Goal: Task Accomplishment & Management: Manage account settings

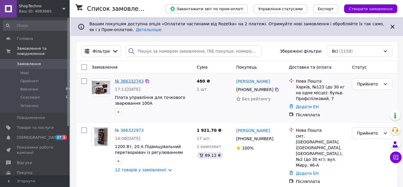
click at [134, 80] on link "№ 366332743" at bounding box center [129, 81] width 29 height 5
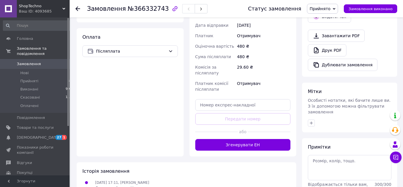
scroll to position [190, 0]
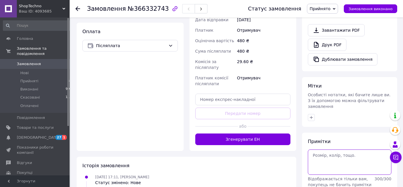
paste textarea "20451269188837"
click at [348, 149] on textarea "20451269188837" at bounding box center [350, 161] width 84 height 25
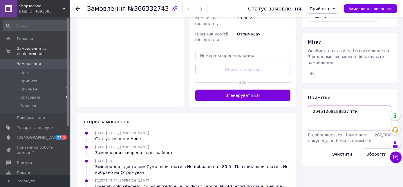
scroll to position [221, 0]
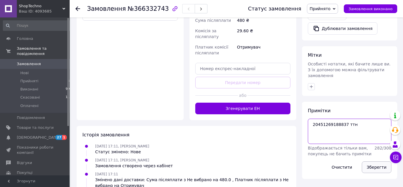
type textarea "20451269188837 ттн"
click at [377, 161] on button "Зберегти" at bounding box center [377, 167] width 30 height 12
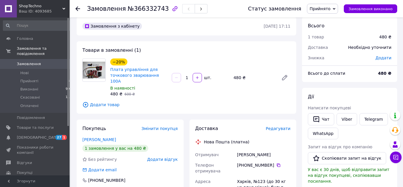
scroll to position [0, 0]
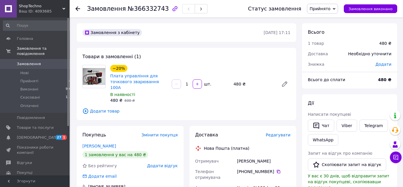
click at [46, 61] on span "Замовлення" at bounding box center [35, 63] width 37 height 5
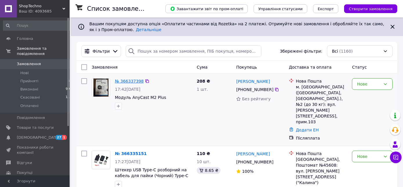
click at [135, 79] on link "№ 366337398" at bounding box center [129, 81] width 29 height 5
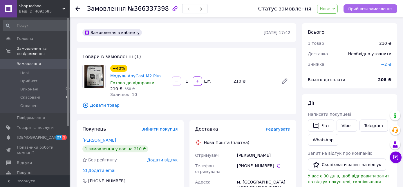
click at [371, 8] on span "Прийняти замовлення" at bounding box center [371, 9] width 44 height 4
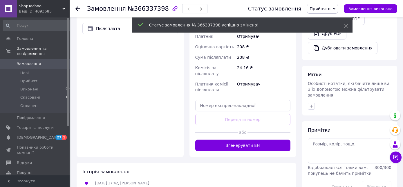
scroll to position [215, 0]
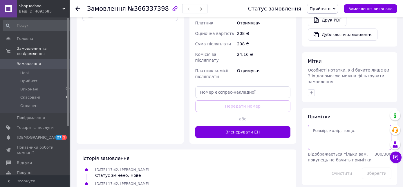
paste textarea "20451269203835"
type textarea "20451269203835 ттн"
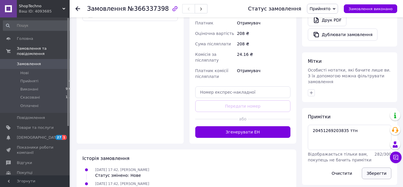
drag, startPoint x: 377, startPoint y: 161, endPoint x: 385, endPoint y: 158, distance: 8.1
click at [381, 167] on button "Зберегти" at bounding box center [377, 173] width 30 height 12
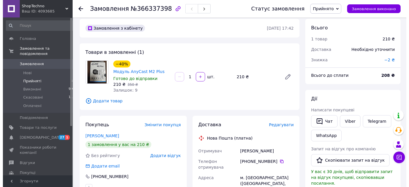
scroll to position [0, 0]
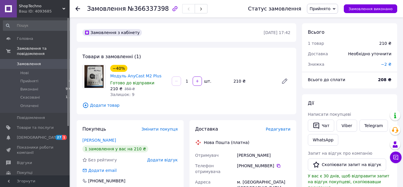
click at [33, 61] on span "Замовлення" at bounding box center [29, 63] width 24 height 5
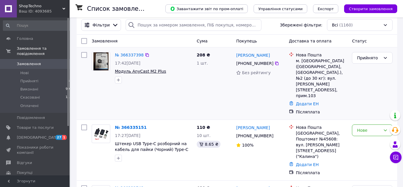
scroll to position [61, 0]
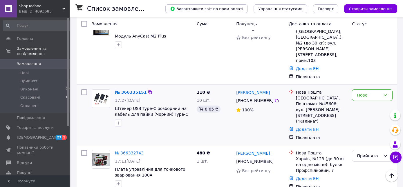
click at [135, 90] on link "№ 366335151" at bounding box center [131, 92] width 32 height 5
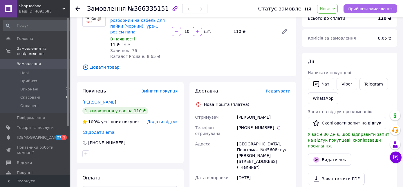
click at [376, 8] on span "Прийняти замовлення" at bounding box center [371, 9] width 44 height 4
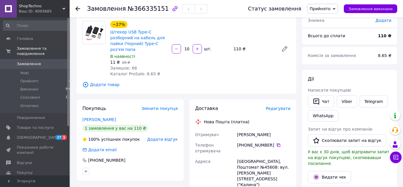
scroll to position [61, 0]
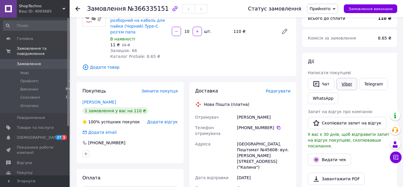
click at [341, 86] on link "Viber" at bounding box center [347, 84] width 20 height 12
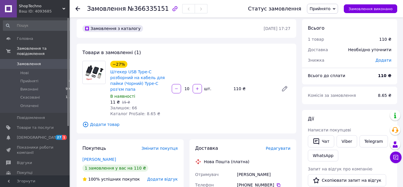
scroll to position [0, 0]
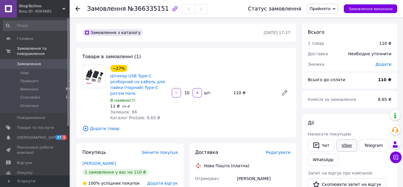
click at [347, 145] on link "Viber" at bounding box center [347, 145] width 20 height 12
click at [39, 61] on span "Замовлення" at bounding box center [35, 63] width 37 height 5
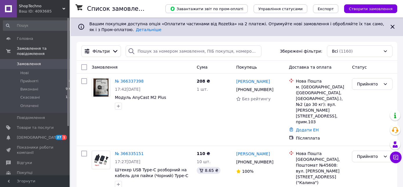
click at [32, 61] on span "Замовлення" at bounding box center [29, 63] width 24 height 5
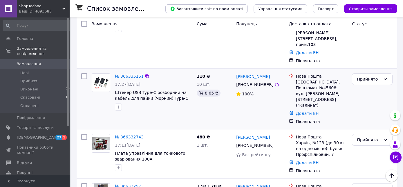
scroll to position [61, 0]
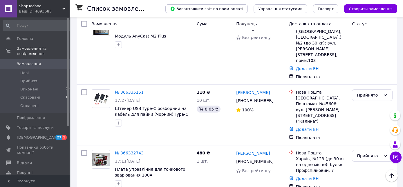
click at [30, 61] on span "Замовлення" at bounding box center [29, 63] width 24 height 5
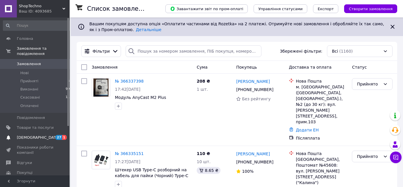
click at [43, 135] on span "[DEMOGRAPHIC_DATA]" at bounding box center [35, 137] width 37 height 5
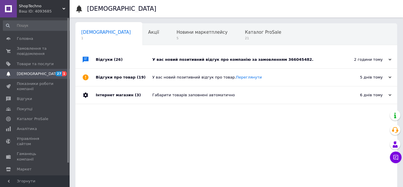
click at [110, 77] on div "Відгуки про товар (19)" at bounding box center [124, 77] width 57 height 17
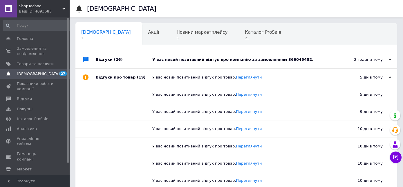
click at [106, 60] on div "Відгуки (26)" at bounding box center [124, 59] width 57 height 17
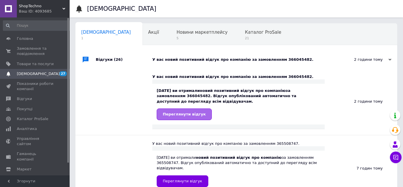
click at [185, 112] on link "Переглянути відгук" at bounding box center [184, 114] width 55 height 12
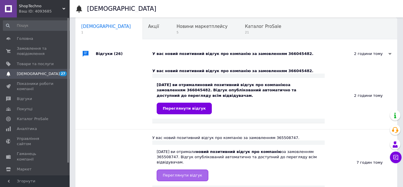
scroll to position [30, 0]
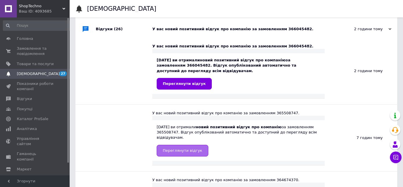
click at [190, 148] on span "Переглянути відгук" at bounding box center [183, 150] width 40 height 4
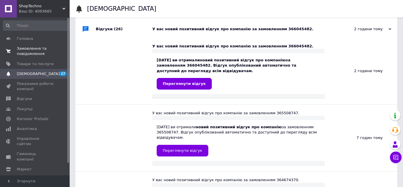
click at [19, 55] on span "Замовлення та повідомлення" at bounding box center [35, 51] width 37 height 10
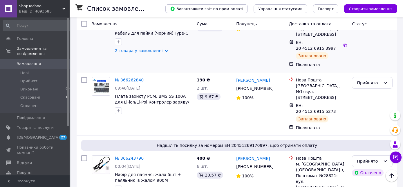
scroll to position [215, 0]
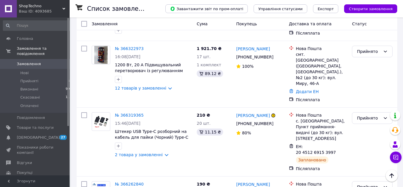
click at [56, 61] on span "0" at bounding box center [62, 63] width 16 height 5
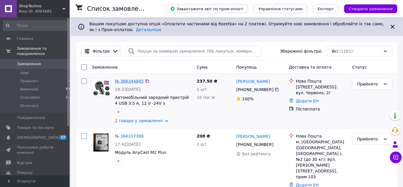
click at [124, 80] on link "№ 366344845" at bounding box center [129, 81] width 29 height 5
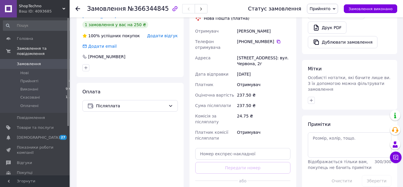
scroll to position [215, 0]
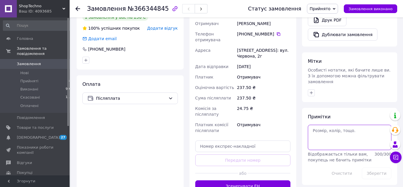
paste textarea "20451269225881"
type textarea "20451269225881 ттн"
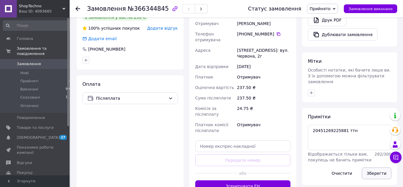
click at [371, 167] on button "Зберегти" at bounding box center [377, 173] width 30 height 12
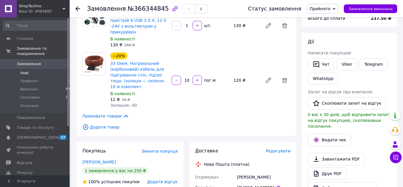
scroll to position [0, 0]
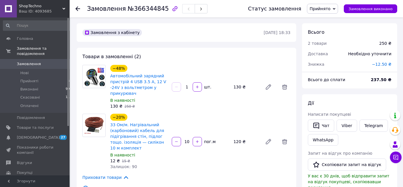
click at [25, 61] on span "Замовлення" at bounding box center [29, 63] width 24 height 5
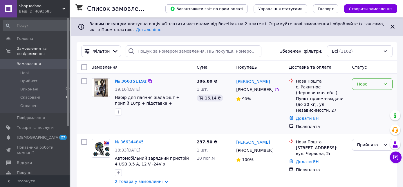
click at [388, 85] on icon at bounding box center [385, 84] width 5 height 5
click at [373, 96] on li "Прийнято" at bounding box center [373, 96] width 40 height 10
click at [139, 83] on link "№ 366351192" at bounding box center [129, 81] width 29 height 5
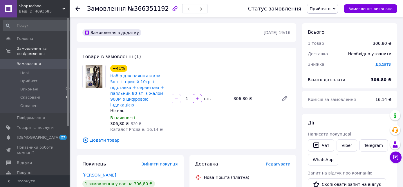
click at [207, 69] on div "−41% Набір для паяння жала 5шт + припій 10гр + підставка + серветкеа + паяльник…" at bounding box center [200, 99] width 185 height 70
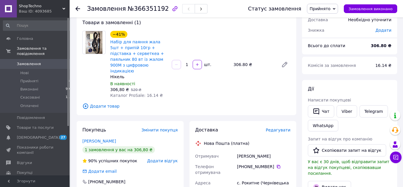
scroll to position [16, 0]
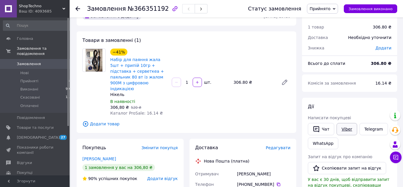
click at [349, 130] on link "Viber" at bounding box center [347, 129] width 20 height 12
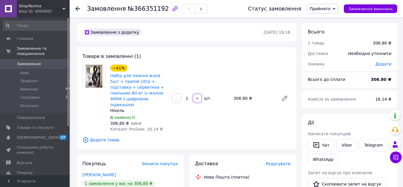
scroll to position [0, 0]
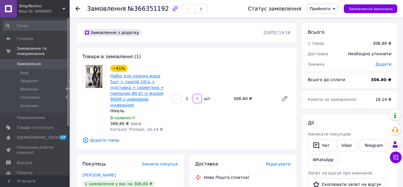
click at [135, 78] on link "Набір для паяння жала 5шт + припій 10гр + підставка + серветкеа + паяльник 80 в…" at bounding box center [137, 90] width 54 height 34
